Goal: Task Accomplishment & Management: Use online tool/utility

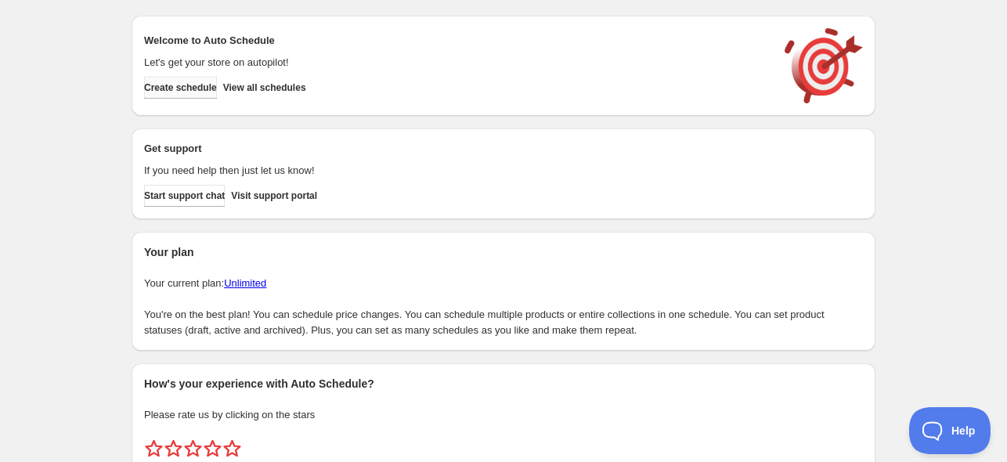
click at [189, 93] on span "Create schedule" at bounding box center [180, 87] width 73 height 13
click at [263, 79] on button "View all schedules" at bounding box center [264, 88] width 83 height 22
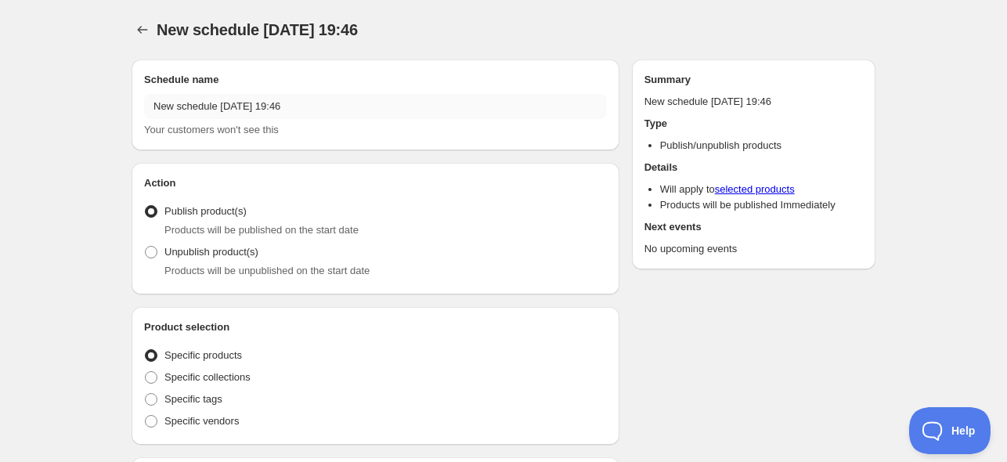
radio input "true"
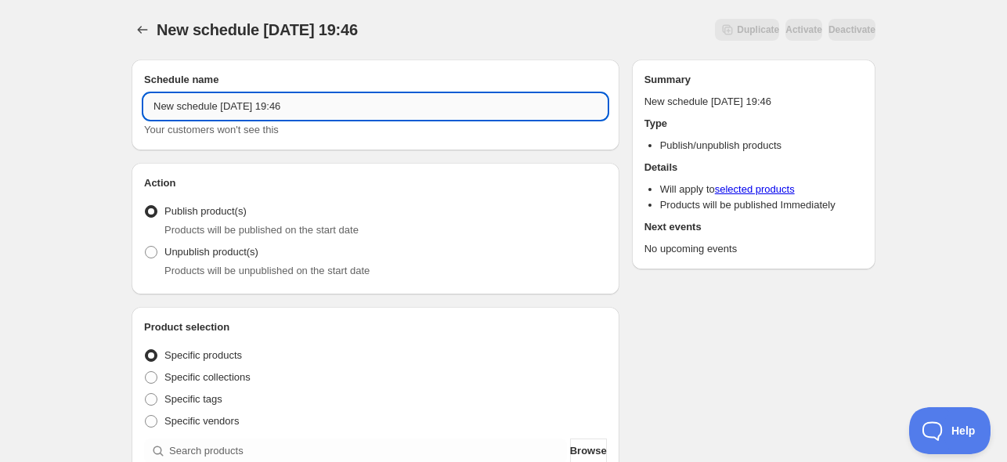
click at [287, 106] on input "New schedule [DATE] 19:46" at bounding box center [375, 106] width 463 height 25
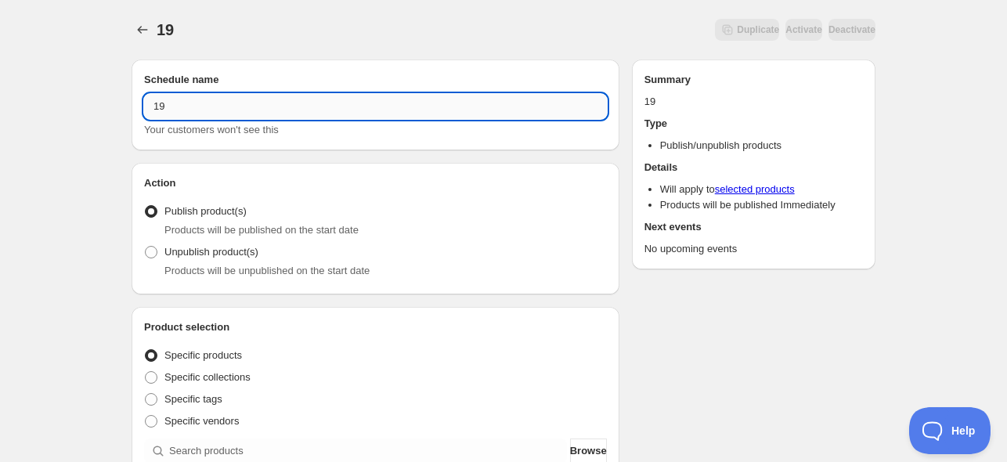
type input "1"
type input "[DATE]"
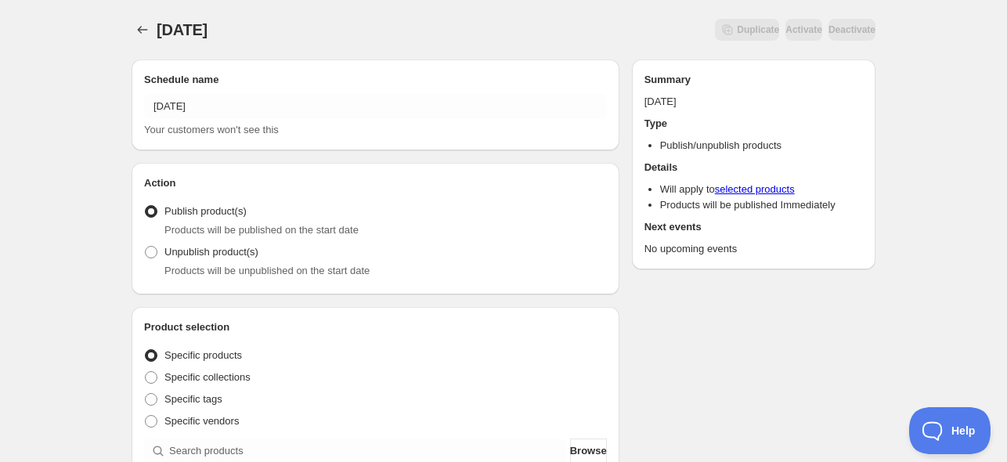
scroll to position [130, 0]
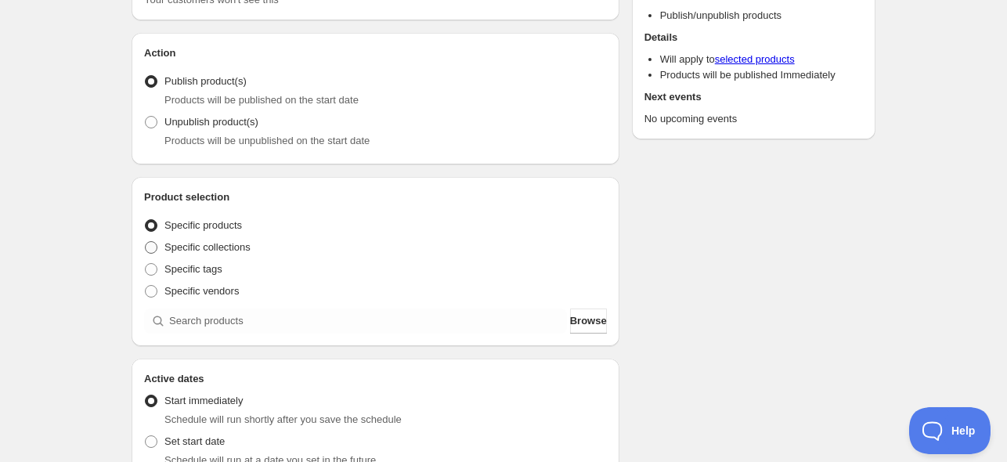
click at [231, 250] on span "Specific collections" at bounding box center [207, 247] width 86 height 12
click at [146, 242] on input "Specific collections" at bounding box center [145, 241] width 1 height 1
radio input "true"
click at [229, 229] on span "Specific products" at bounding box center [203, 225] width 78 height 12
click at [146, 220] on input "Specific products" at bounding box center [145, 219] width 1 height 1
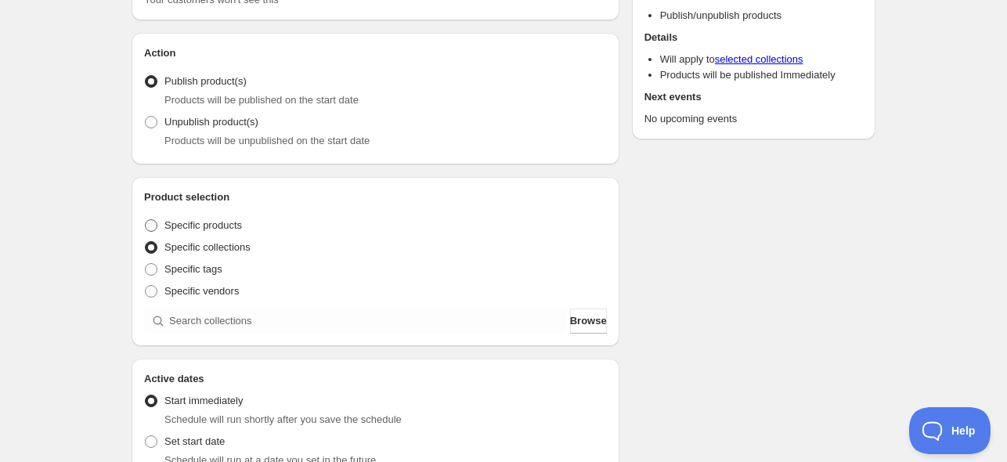
radio input "true"
click at [223, 277] on div "Specific tags" at bounding box center [375, 269] width 463 height 22
drag, startPoint x: 212, startPoint y: 265, endPoint x: 226, endPoint y: 296, distance: 33.6
click at [212, 265] on span "Specific tags" at bounding box center [193, 269] width 58 height 12
click at [146, 264] on input "Specific tags" at bounding box center [145, 263] width 1 height 1
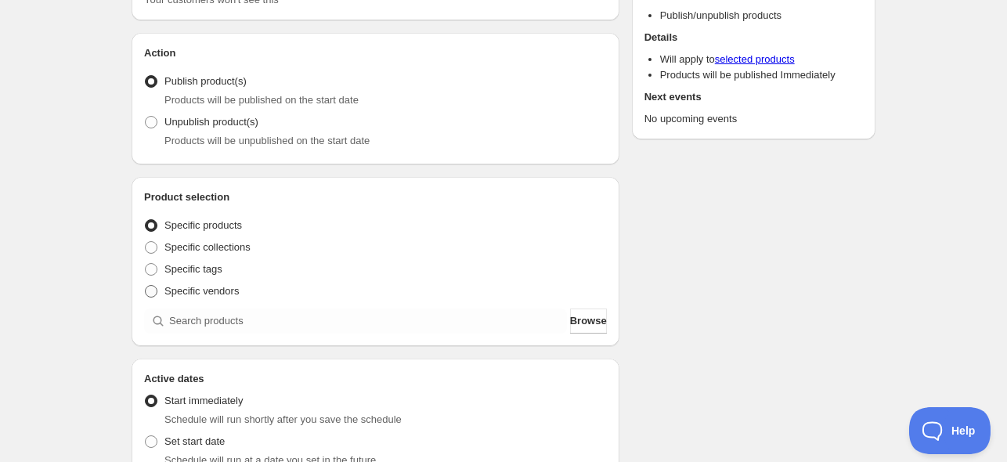
radio input "true"
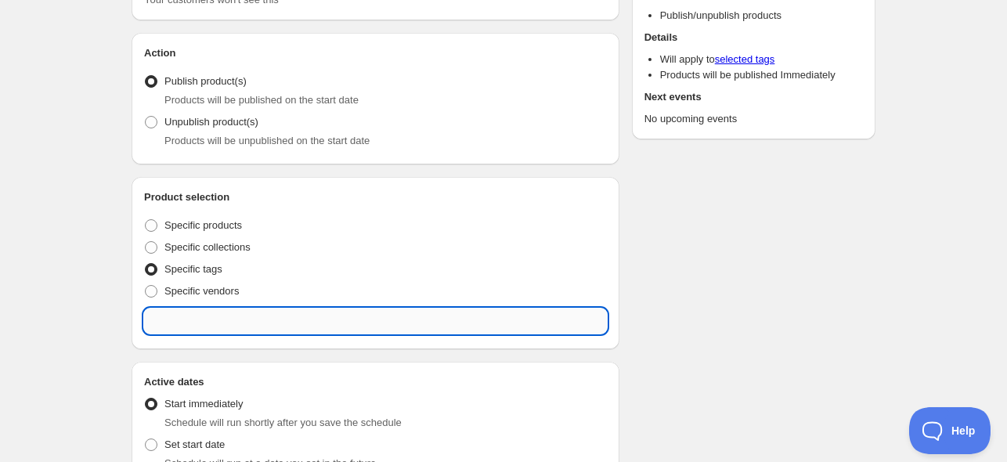
click at [235, 320] on input "text" at bounding box center [375, 321] width 463 height 25
paste input "[DATE]"
type input "[DATE]"
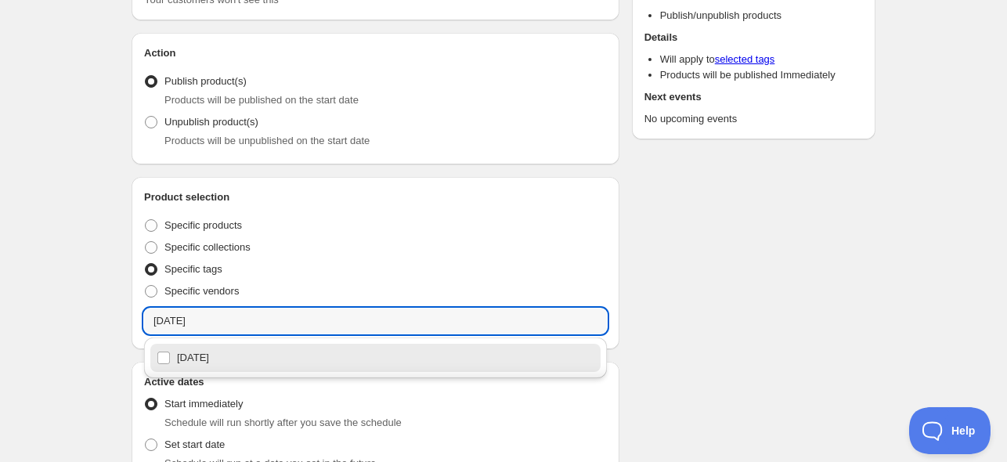
click at [237, 354] on div "[DATE]" at bounding box center [376, 358] width 438 height 22
checkbox input "true"
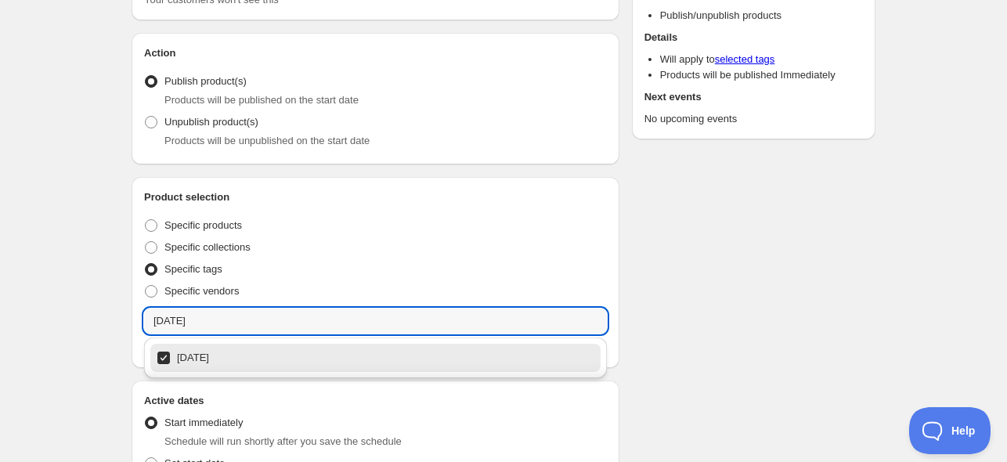
type input "[DATE]"
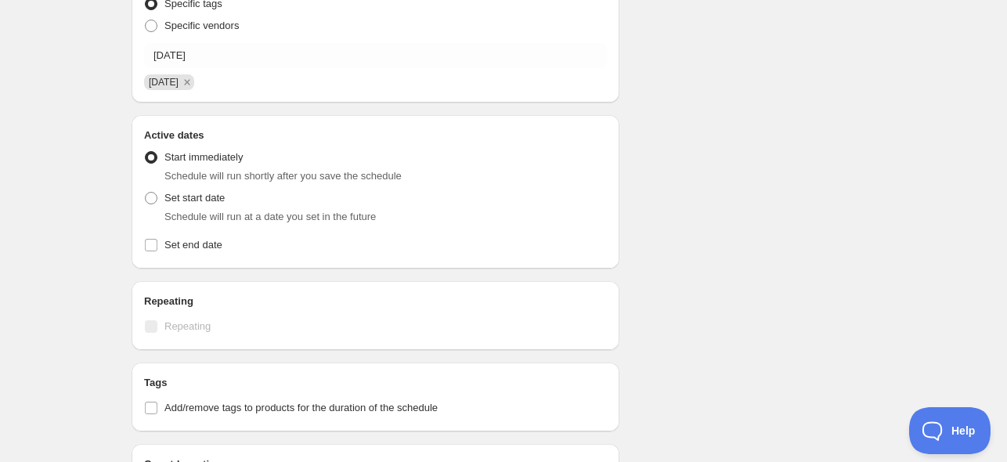
scroll to position [522, 0]
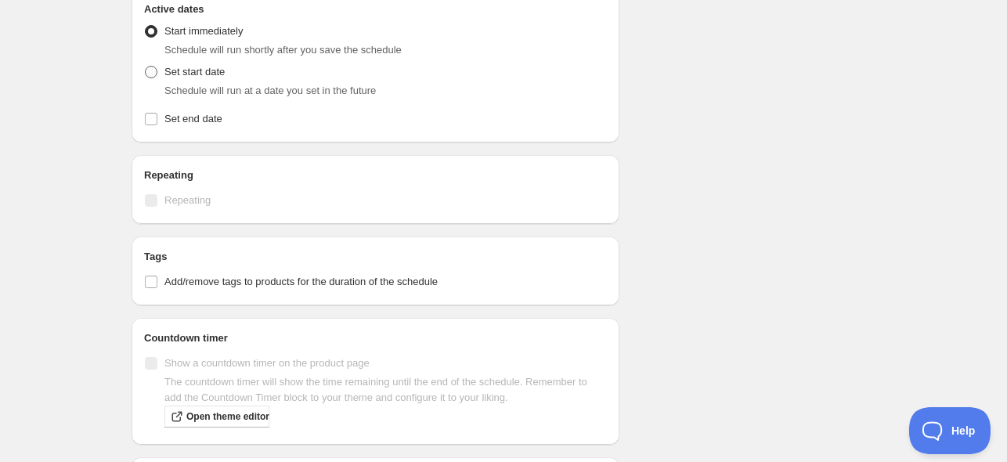
click at [161, 70] on label "Set start date" at bounding box center [184, 72] width 81 height 22
click at [146, 67] on input "Set start date" at bounding box center [145, 66] width 1 height 1
radio input "true"
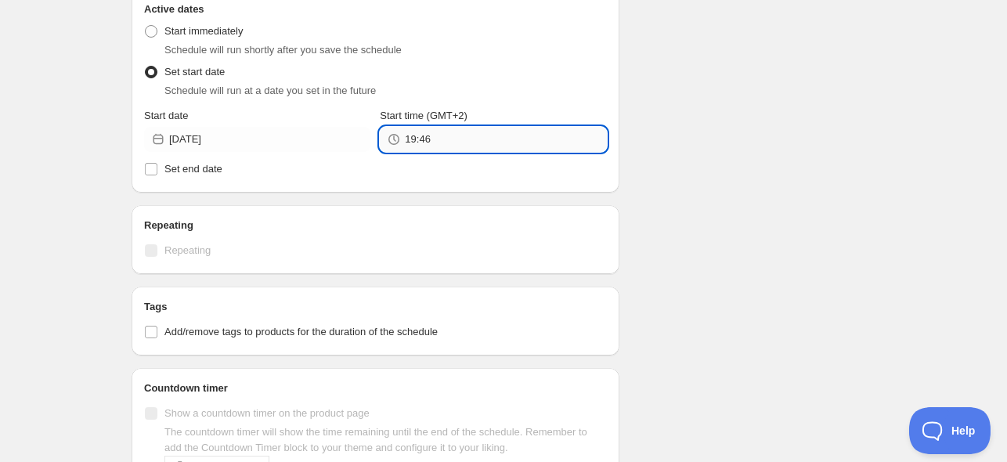
click at [460, 143] on input "19:46" at bounding box center [505, 139] width 201 height 25
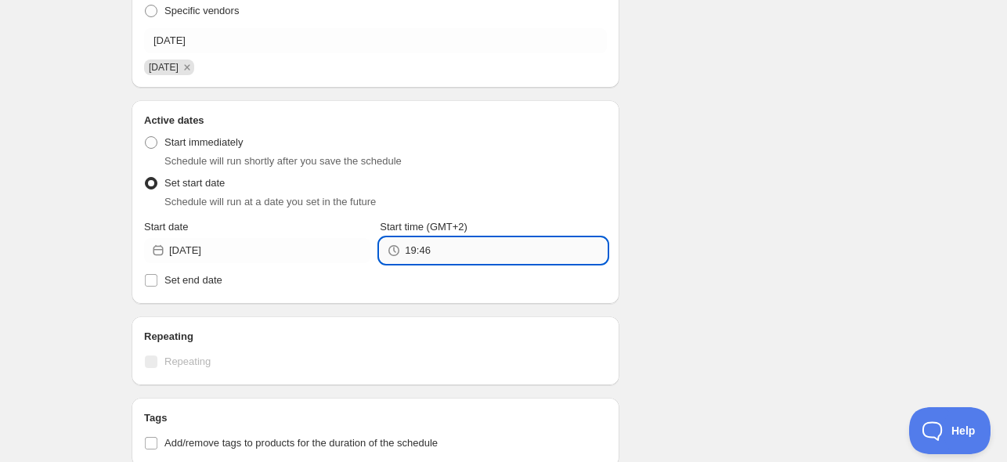
click at [445, 249] on input "19:46" at bounding box center [505, 250] width 201 height 25
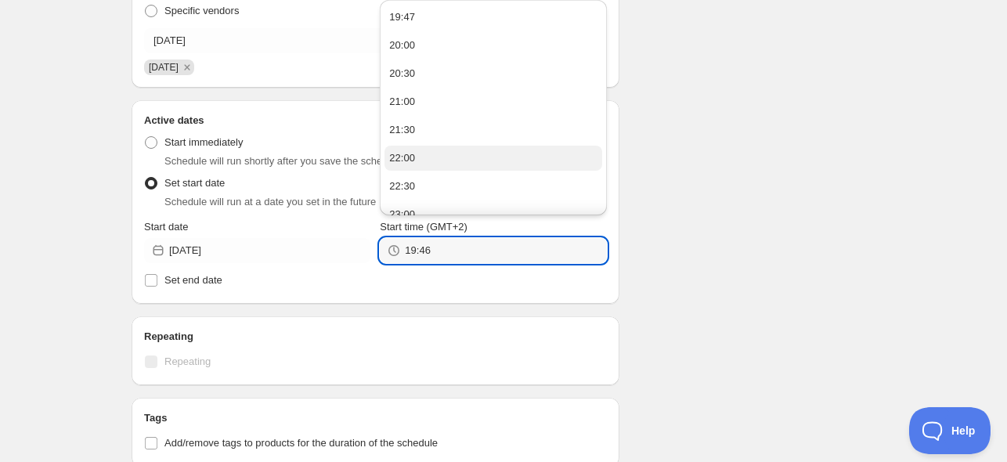
click at [442, 154] on button "22:00" at bounding box center [493, 158] width 217 height 25
type input "22:00"
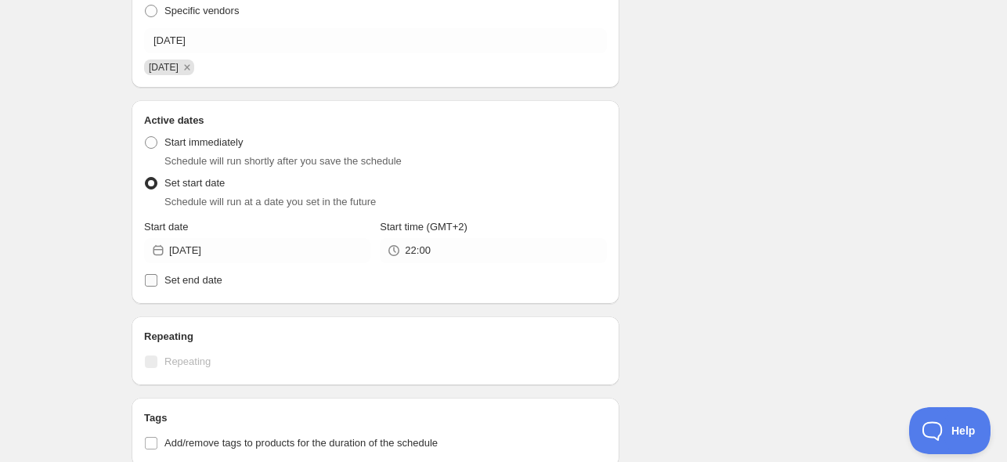
click at [193, 281] on span "Set end date" at bounding box center [193, 280] width 58 height 12
click at [157, 281] on input "Set end date" at bounding box center [151, 280] width 13 height 13
checkbox input "true"
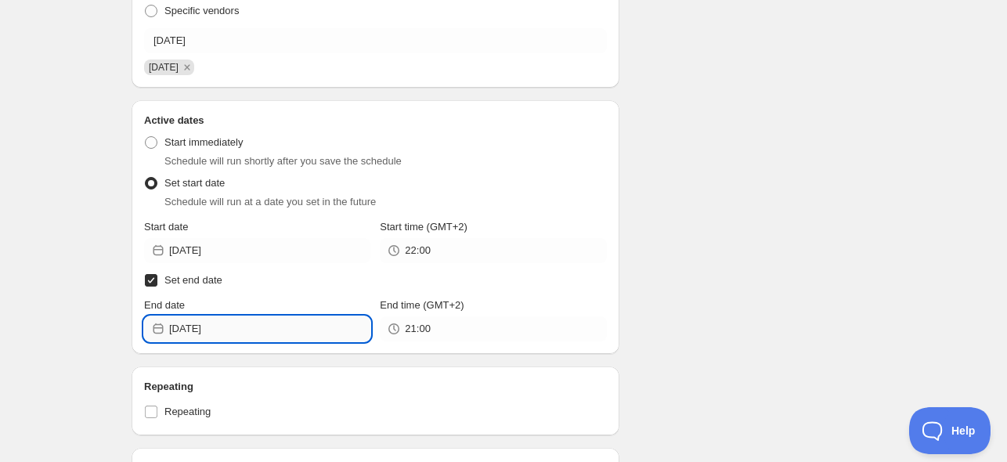
click at [246, 329] on input "[DATE]" at bounding box center [269, 328] width 201 height 25
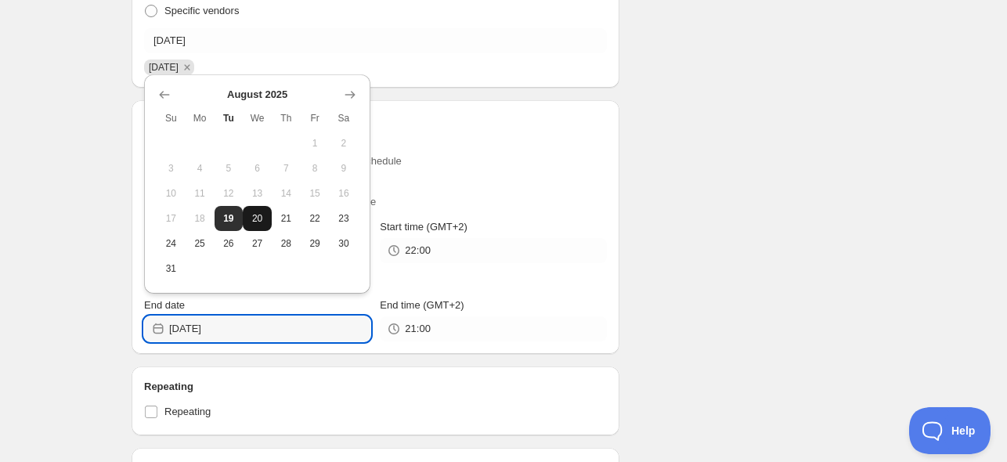
click at [258, 213] on span "20" at bounding box center [257, 218] width 16 height 13
type input "[DATE]"
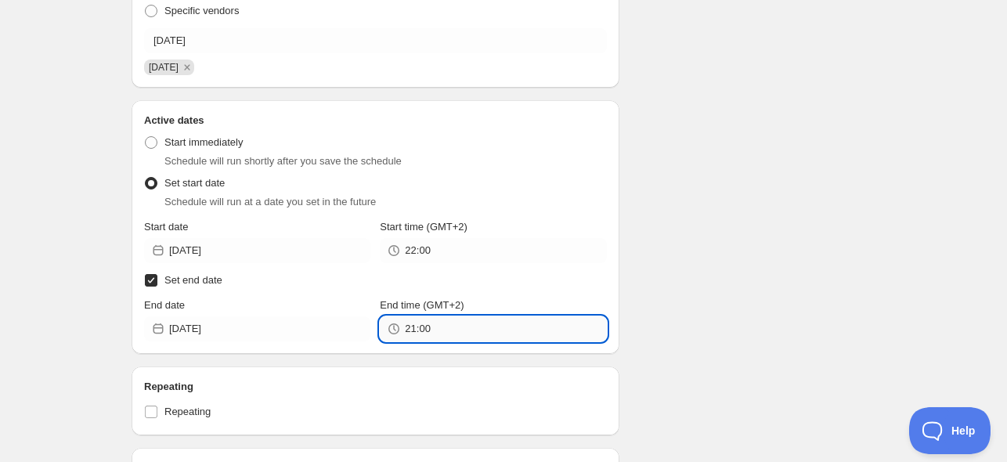
click at [412, 339] on input "21:00" at bounding box center [505, 328] width 201 height 25
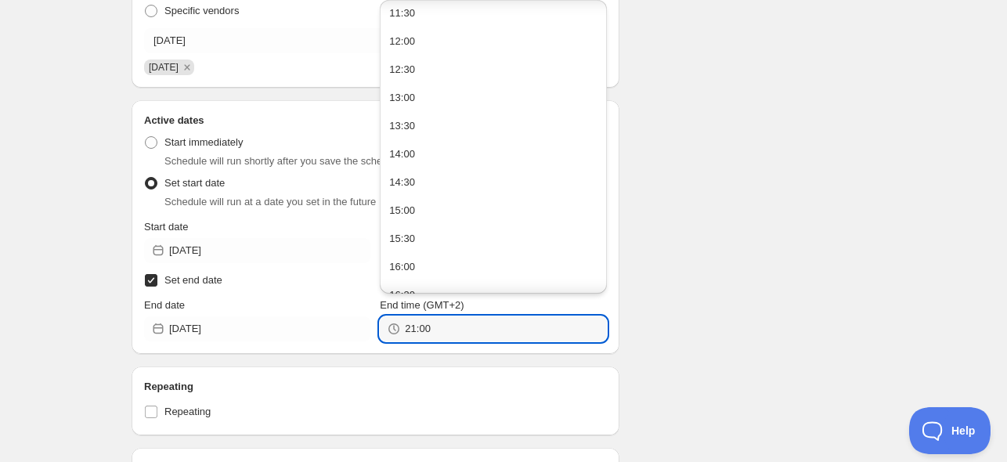
scroll to position [1044, 0]
click at [435, 217] on button "22:00" at bounding box center [493, 213] width 217 height 25
click at [420, 333] on input "22:00" at bounding box center [505, 328] width 201 height 25
type input "22:10"
click at [771, 275] on div "Schedule name [DATE] Your customers won't see this Action Action Publish produc…" at bounding box center [497, 293] width 757 height 1313
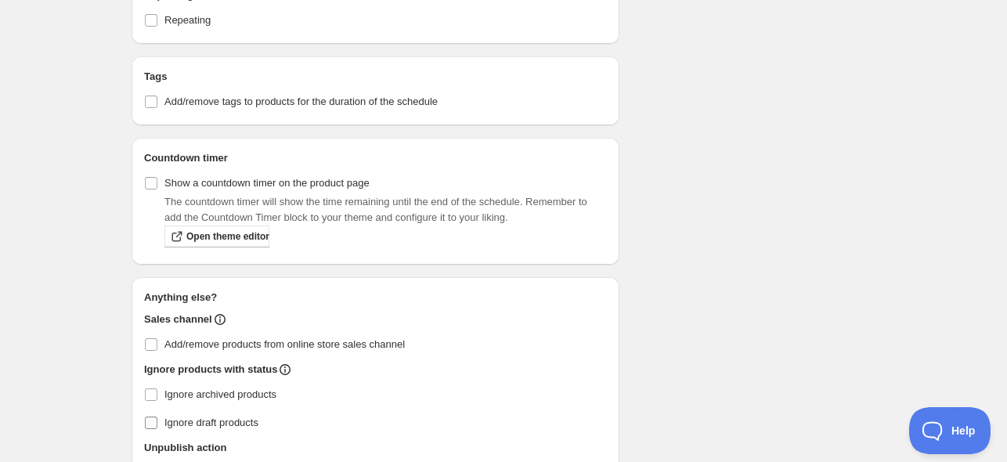
scroll to position [927, 0]
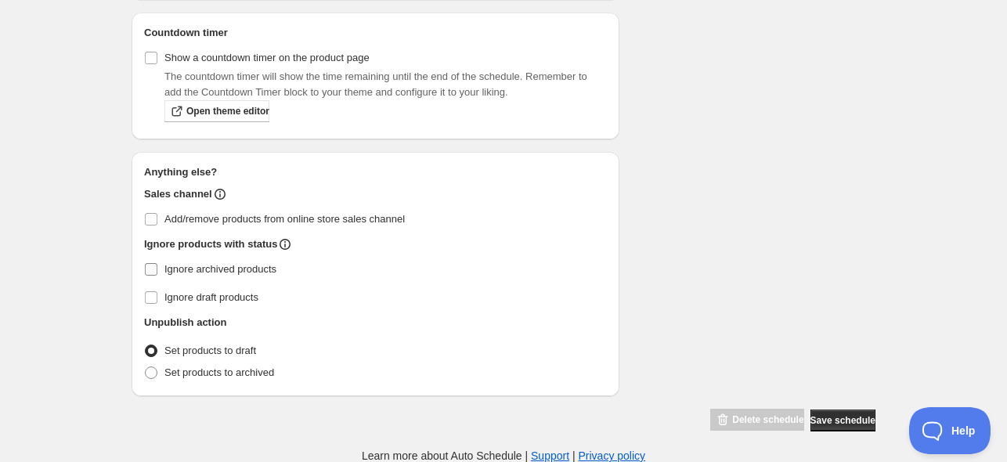
click at [207, 262] on span "Ignore archived products" at bounding box center [220, 270] width 112 height 16
click at [157, 263] on input "Ignore archived products" at bounding box center [151, 269] width 13 height 13
checkbox input "true"
click at [241, 369] on span "Set products to archived" at bounding box center [219, 373] width 110 height 12
click at [146, 367] on input "Set products to archived" at bounding box center [145, 367] width 1 height 1
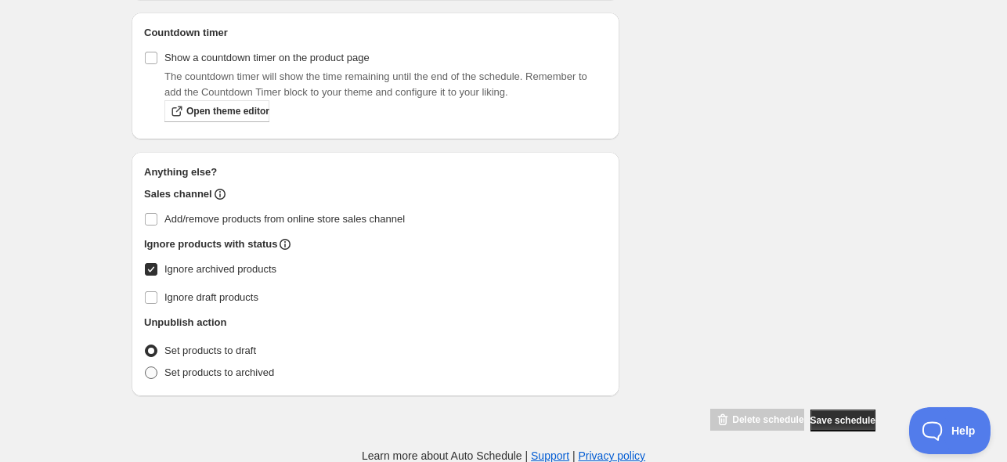
radio input "true"
click at [818, 425] on button "Save schedule" at bounding box center [843, 421] width 65 height 22
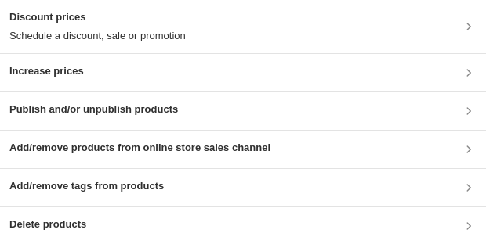
click at [103, 99] on div "Publish and/or unpublish products" at bounding box center [243, 111] width 486 height 38
